Goal: Find contact information: Find contact information

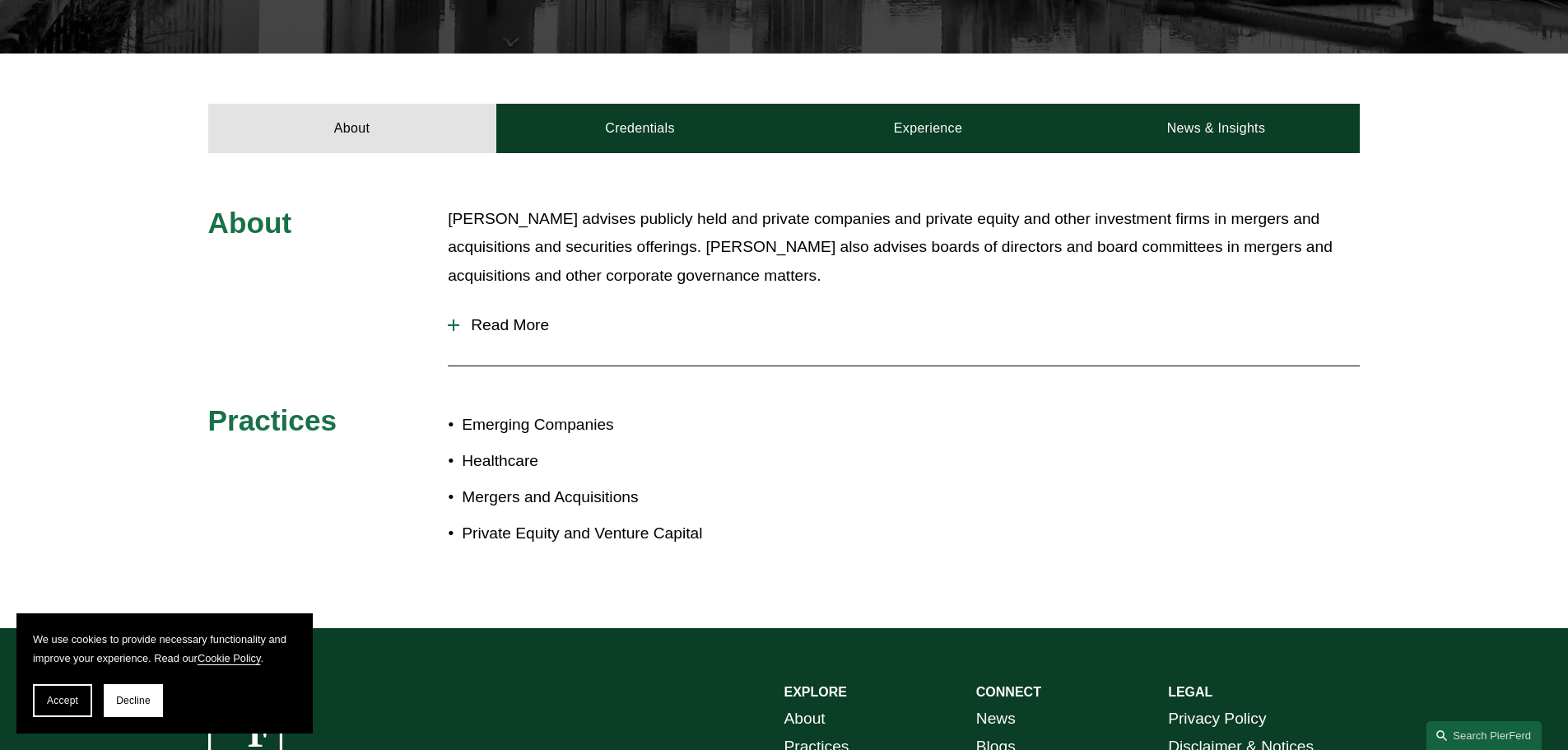
scroll to position [517, 0]
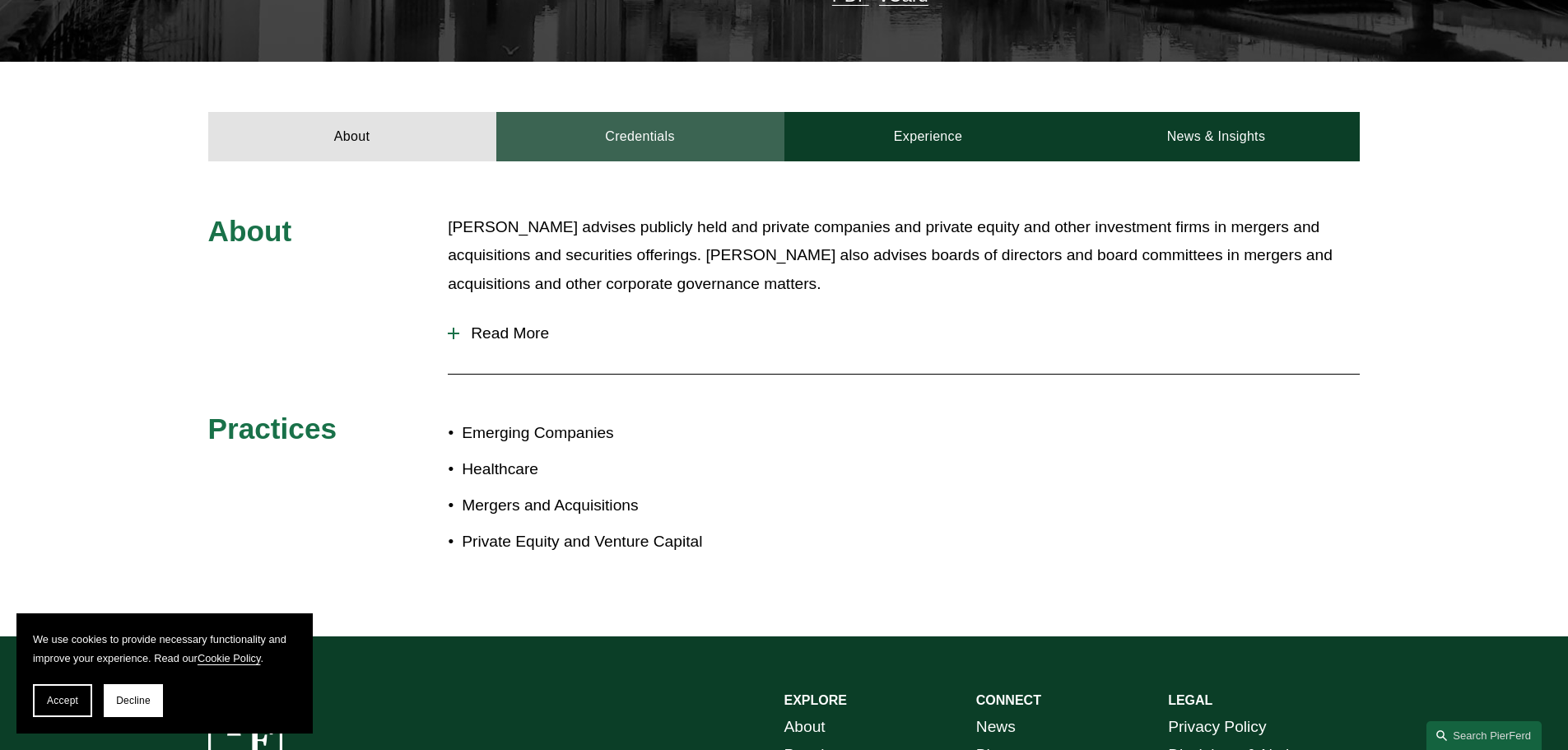
click at [562, 128] on link "Credentials" at bounding box center [640, 137] width 288 height 50
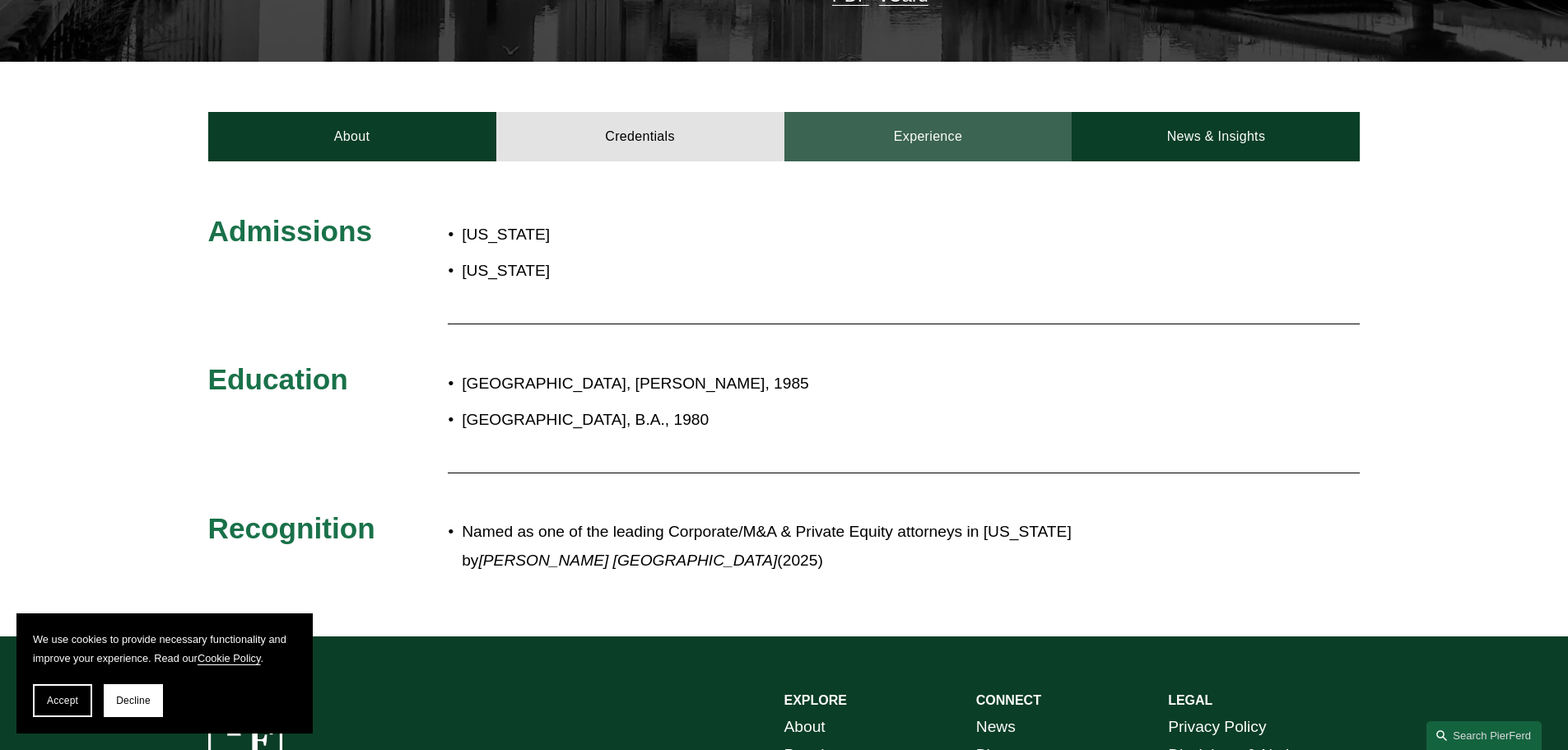
click at [864, 126] on link "Experience" at bounding box center [929, 137] width 288 height 50
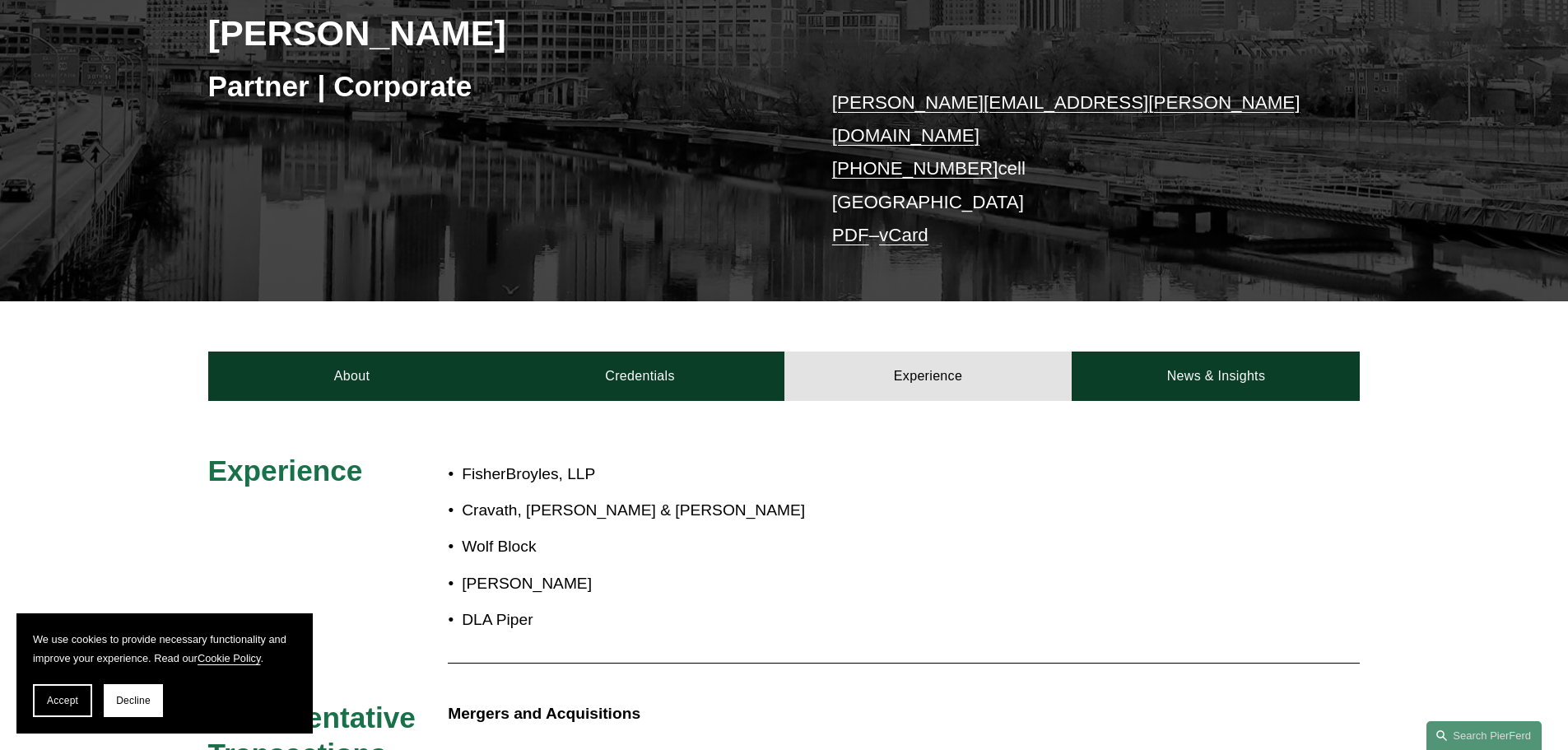
scroll to position [269, 0]
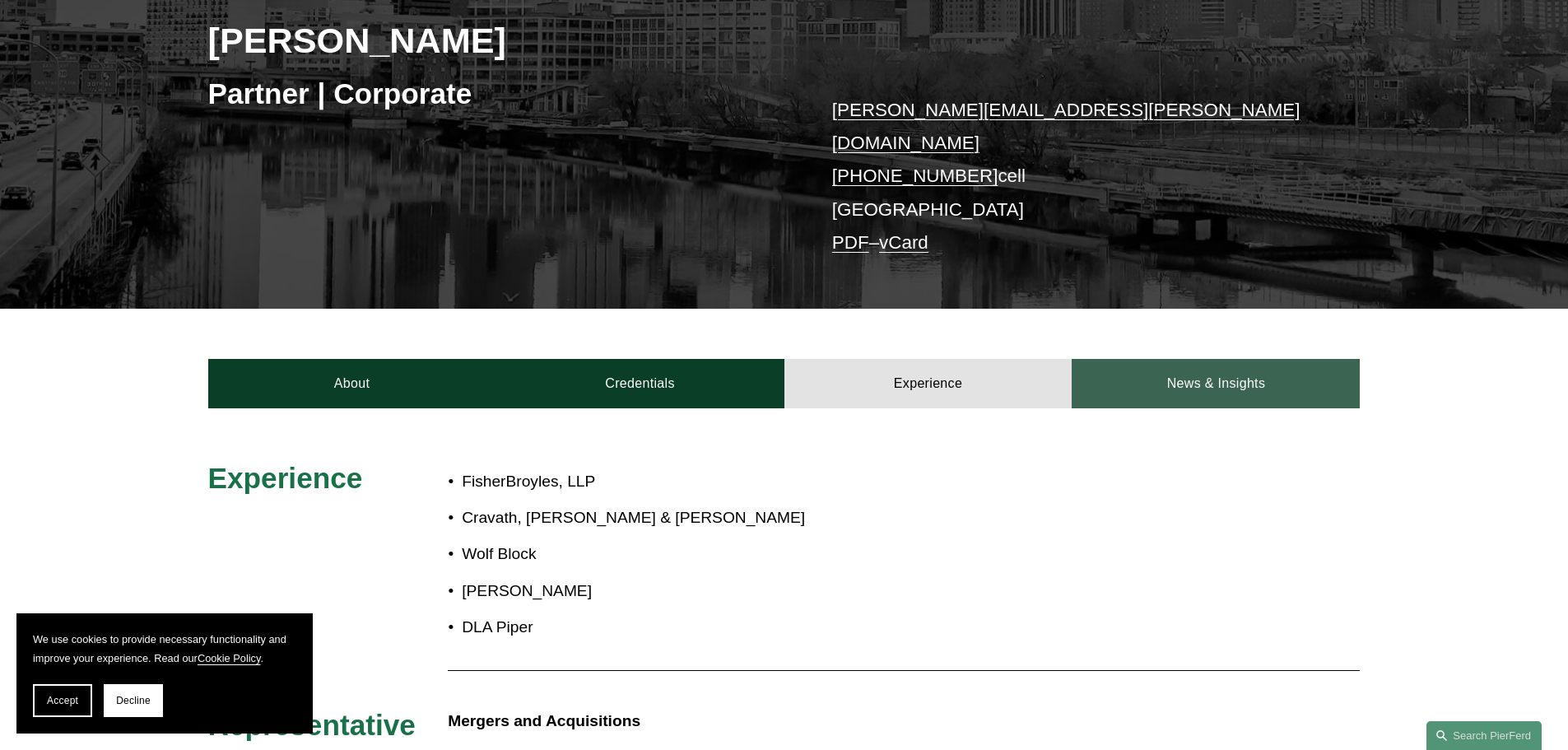
click at [1180, 359] on link "News & Insights" at bounding box center [1216, 384] width 288 height 50
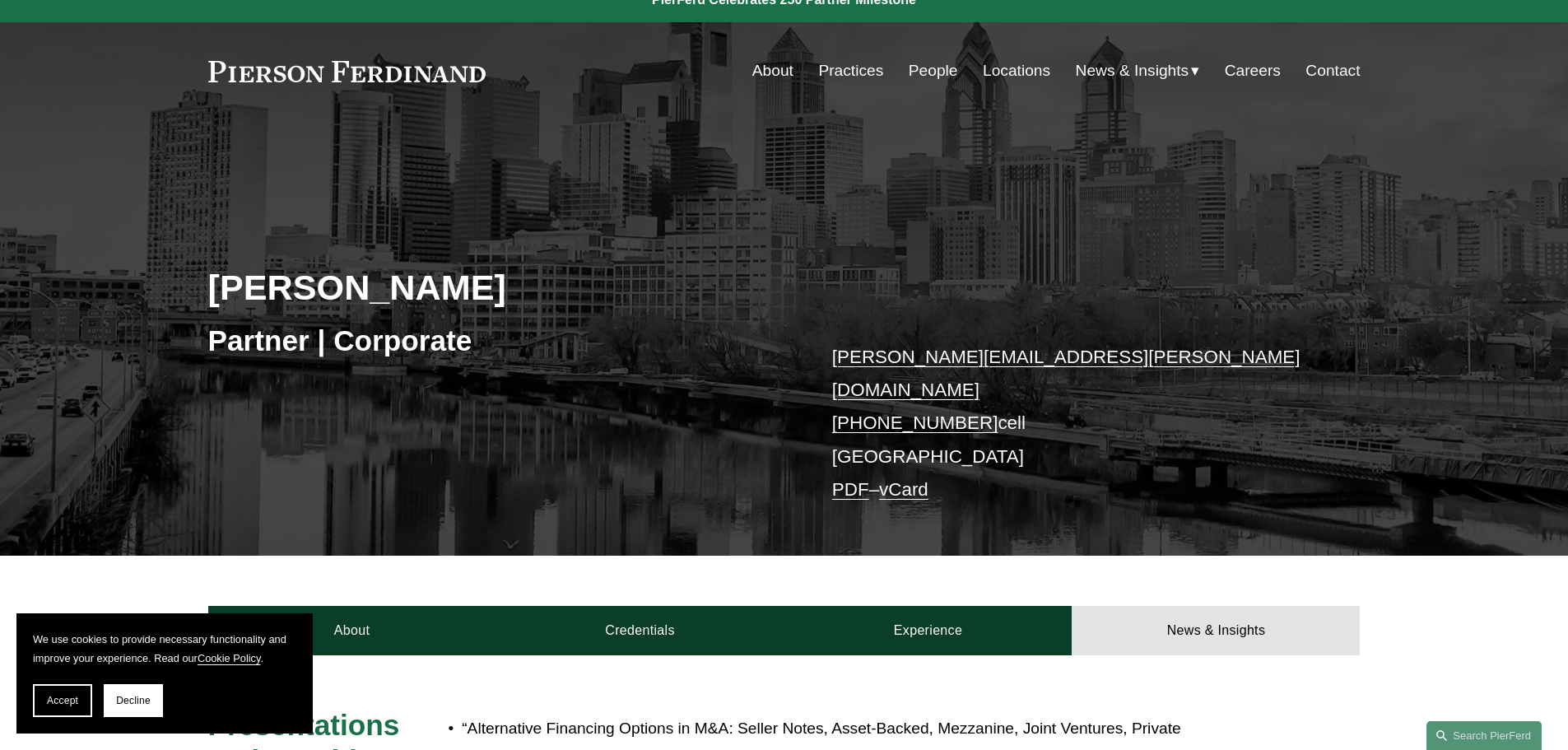
scroll to position [0, 0]
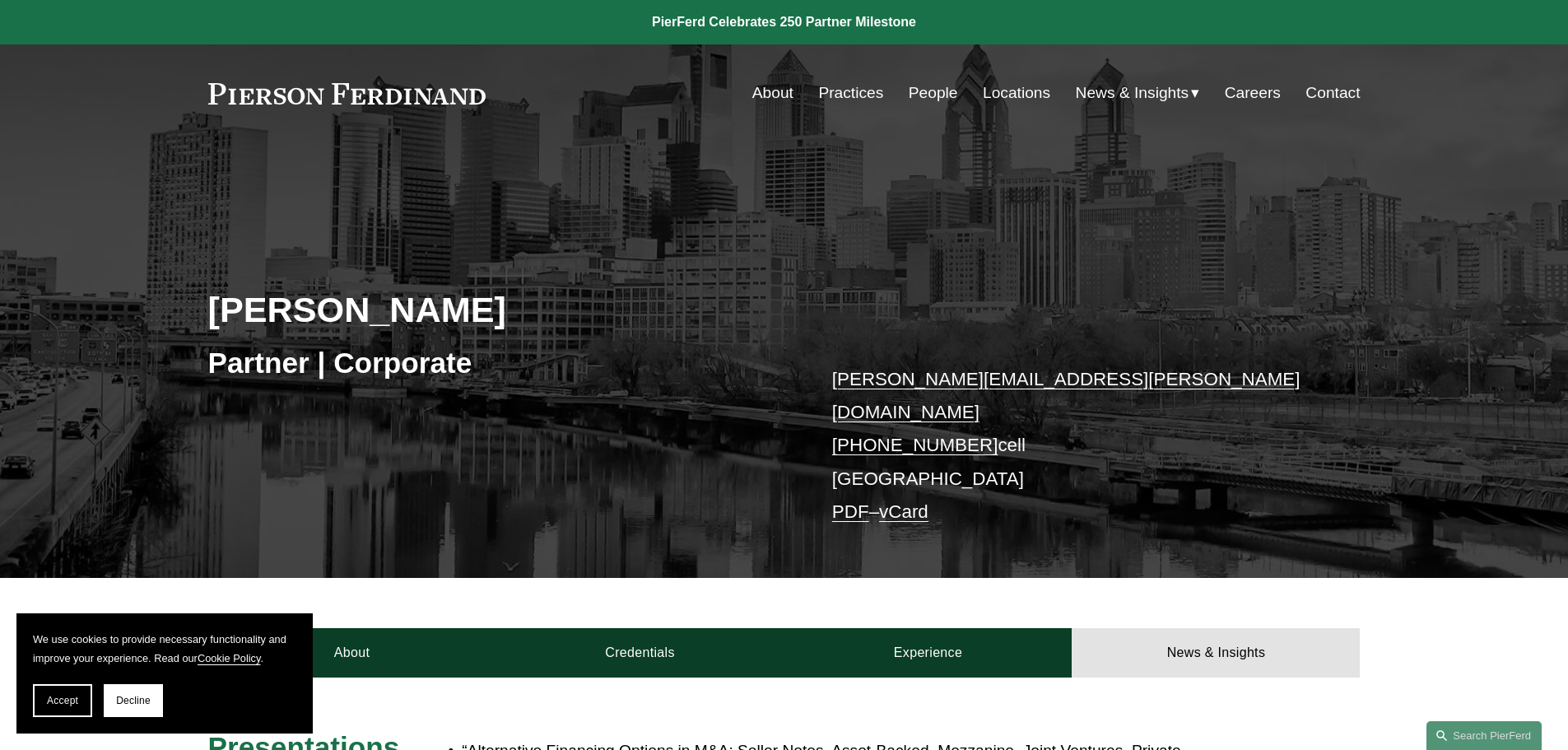
click at [1002, 90] on link "Locations" at bounding box center [1017, 93] width 67 height 31
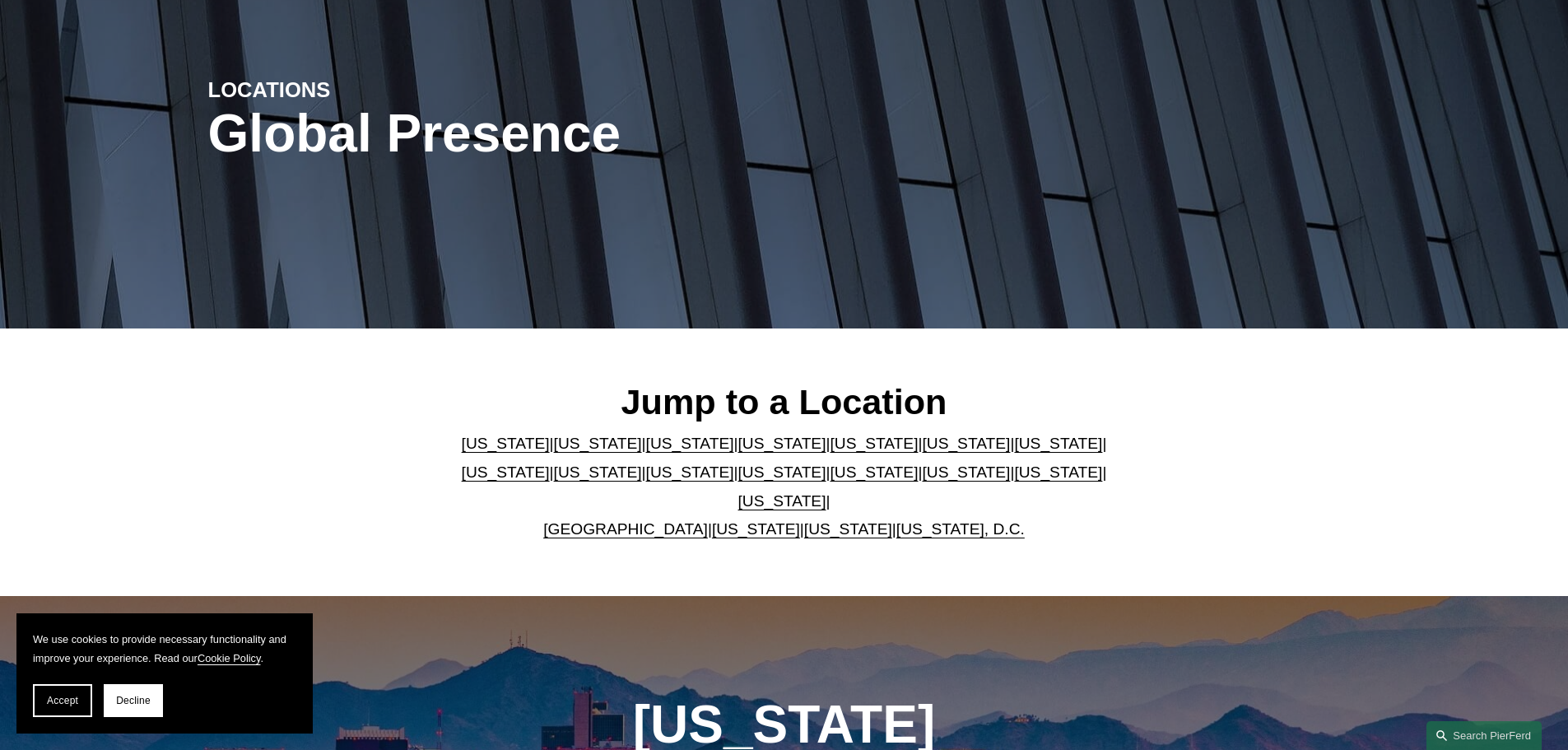
click at [1014, 481] on link "[US_STATE]" at bounding box center [1059, 472] width 88 height 18
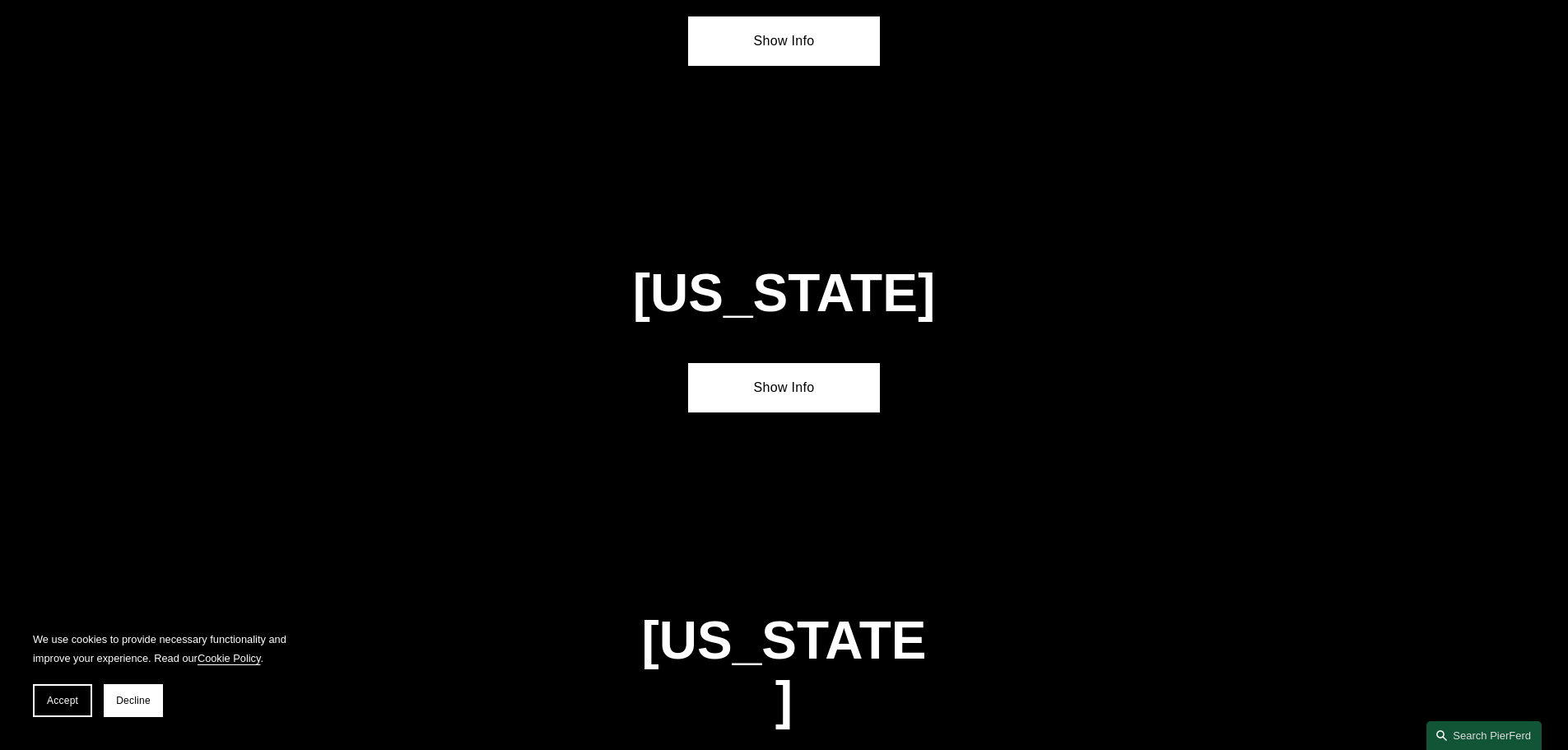
scroll to position [5257, 0]
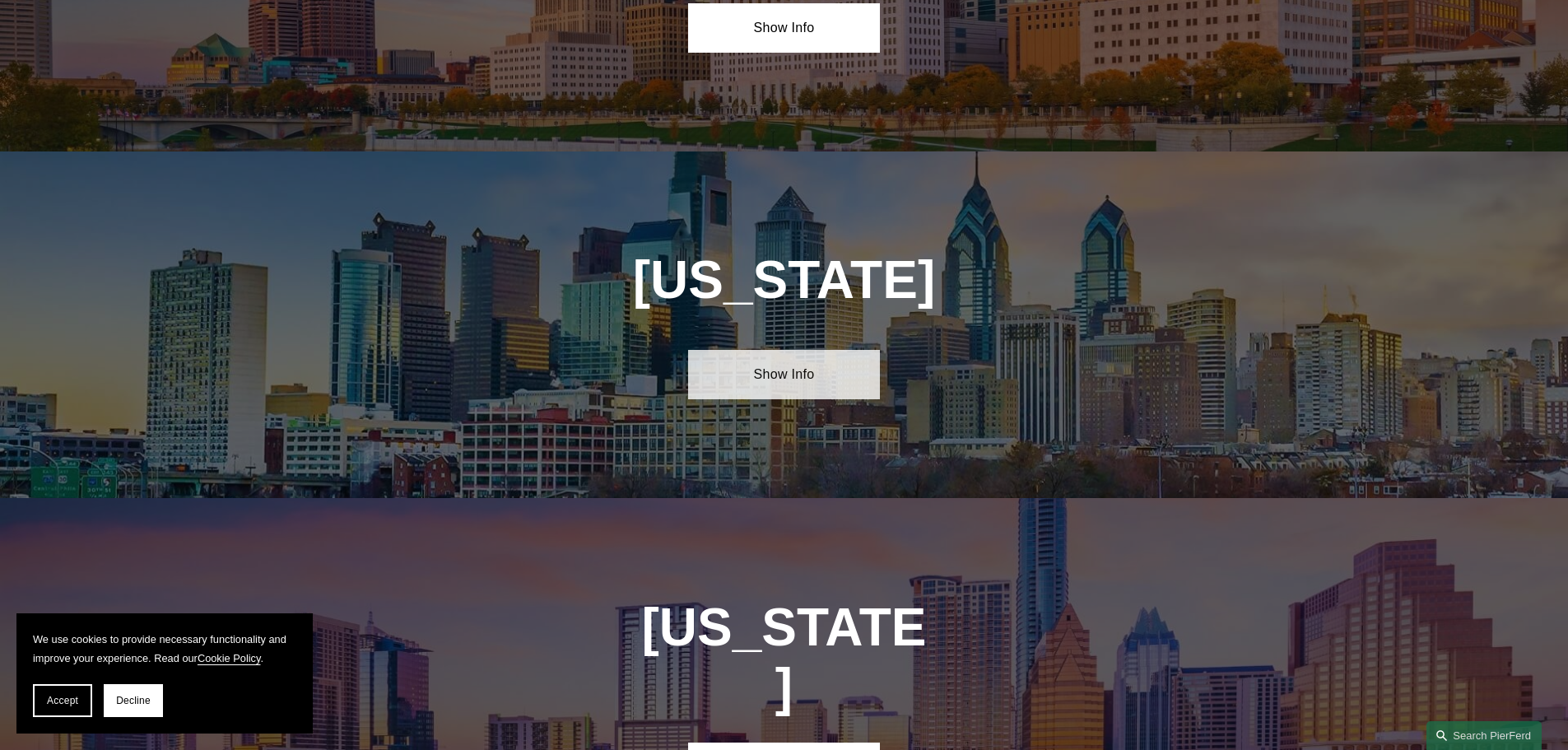
click at [784, 350] on link "Show Info" at bounding box center [784, 375] width 192 height 50
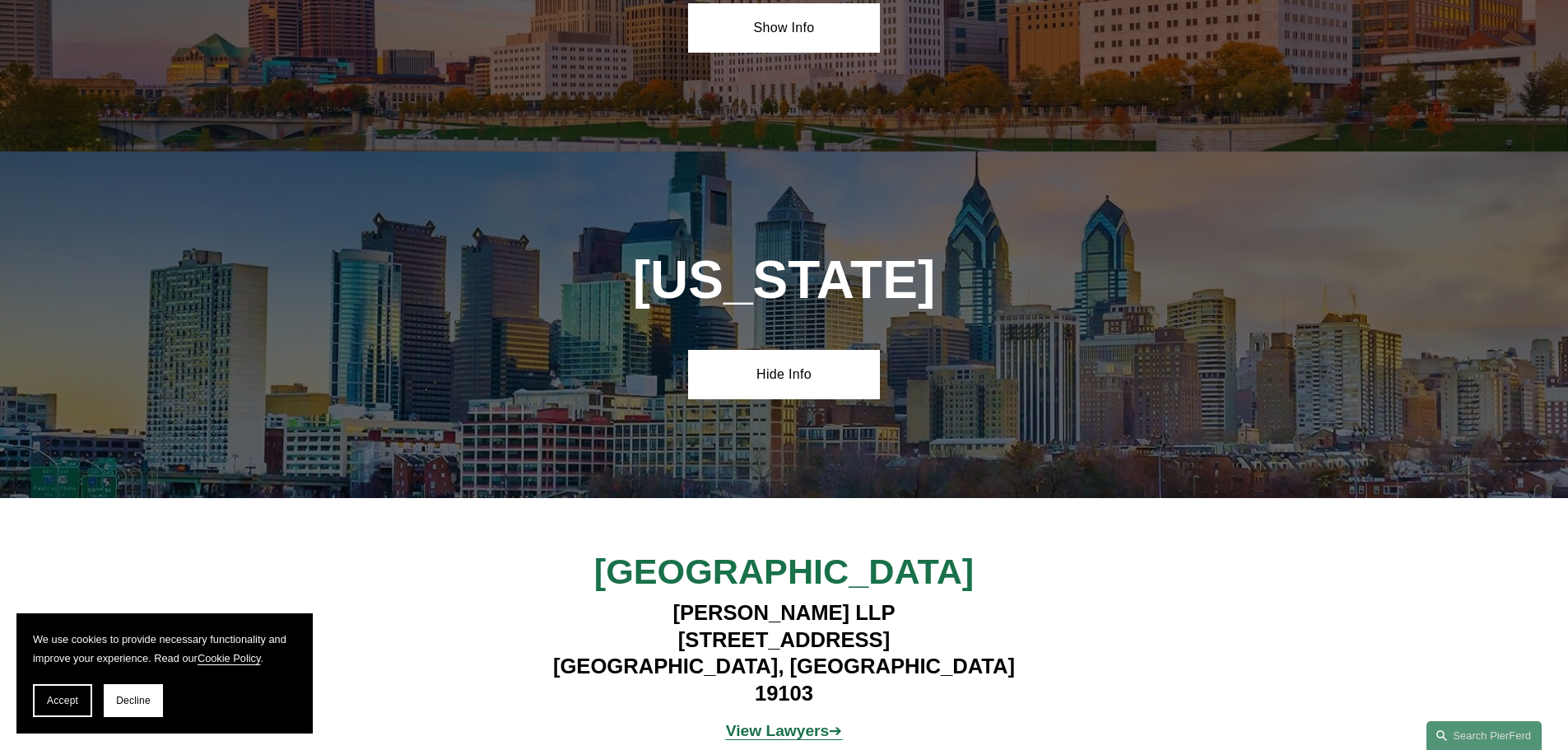
click at [765, 722] on strong "View Lawyers" at bounding box center [777, 731] width 103 height 18
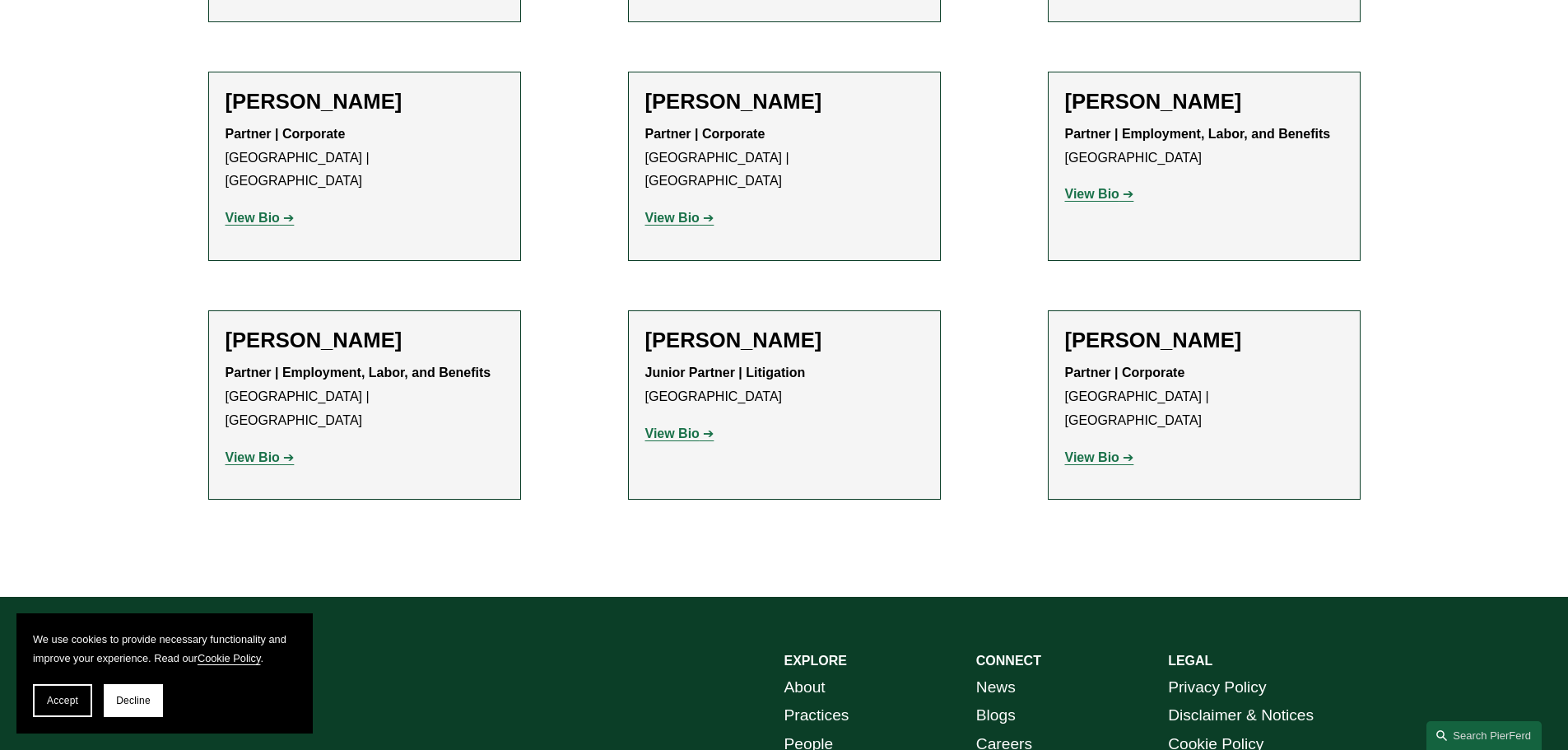
scroll to position [2717, 0]
